Goal: Find specific page/section: Find specific page/section

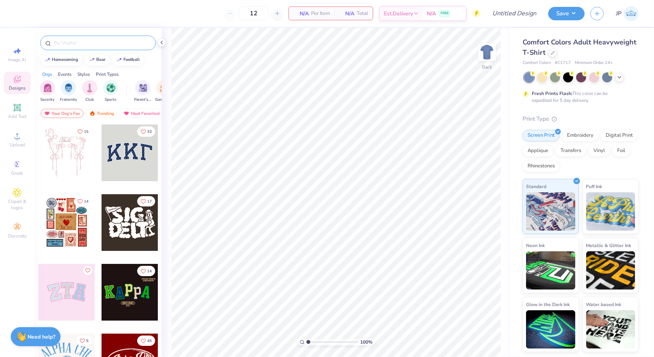
click at [69, 43] on input "text" at bounding box center [102, 43] width 98 height 8
type input "letter"
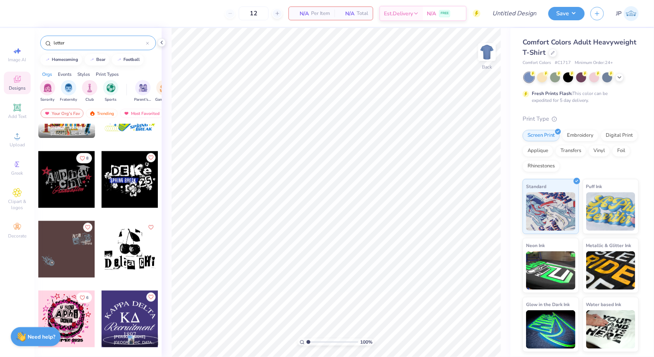
scroll to position [1099, 0]
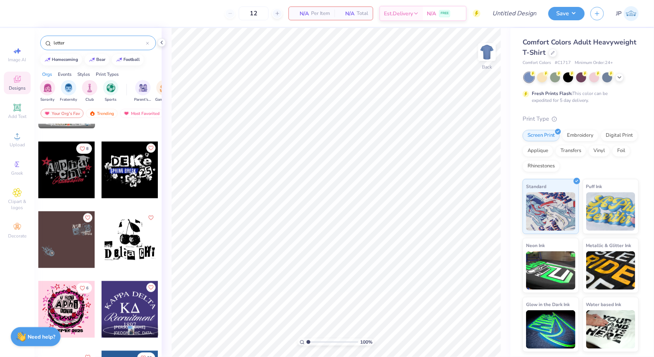
drag, startPoint x: 81, startPoint y: 42, endPoint x: 46, endPoint y: 52, distance: 36.8
click at [46, 52] on div "letter" at bounding box center [98, 41] width 127 height 26
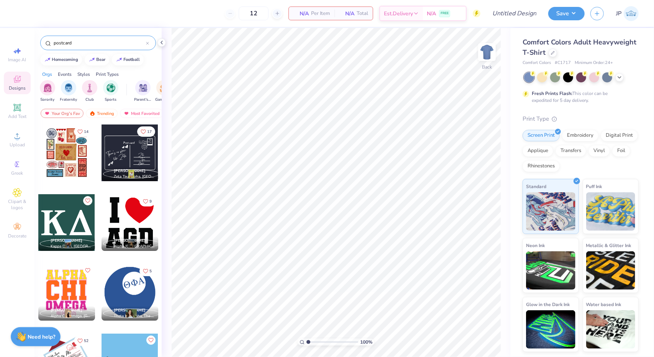
type input "postcard"
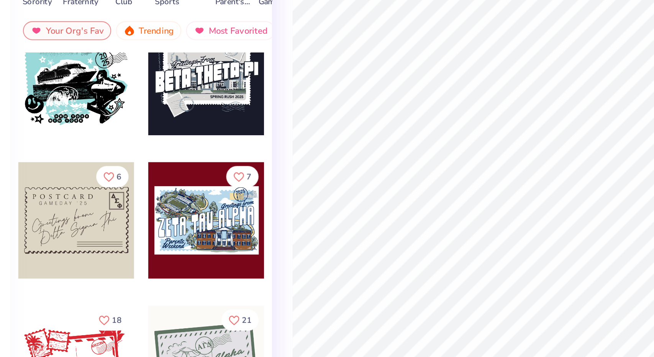
scroll to position [226, 0]
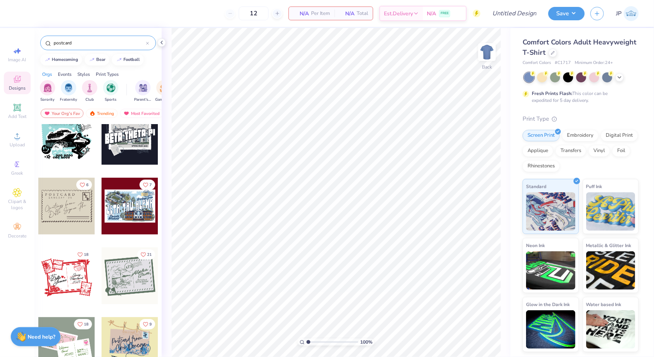
drag, startPoint x: 89, startPoint y: 43, endPoint x: 53, endPoint y: 43, distance: 36.0
click at [53, 43] on input "postcard" at bounding box center [99, 43] width 93 height 8
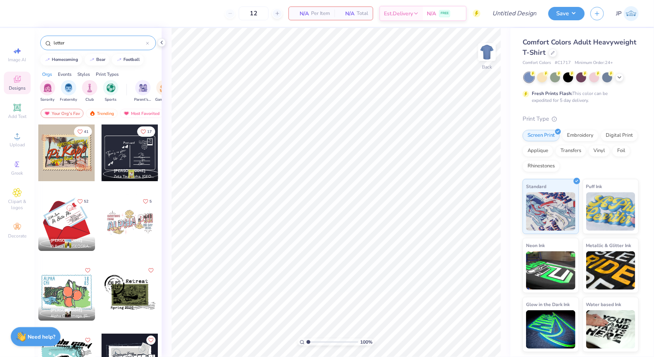
type input "letter"
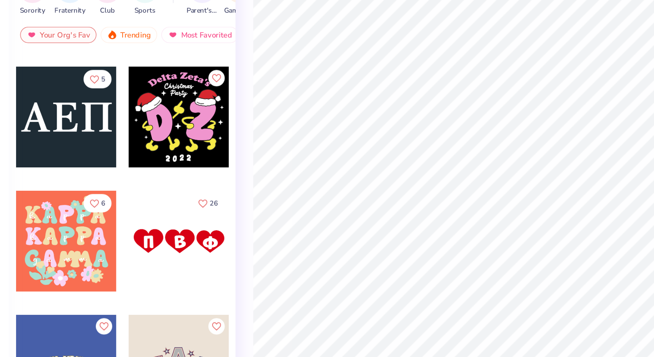
scroll to position [2436, 0]
